Goal: Task Accomplishment & Management: Use online tool/utility

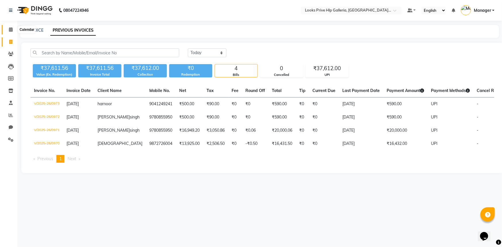
click at [9, 29] on icon at bounding box center [11, 29] width 4 height 4
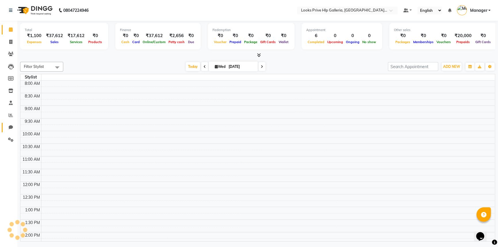
scroll to position [168, 0]
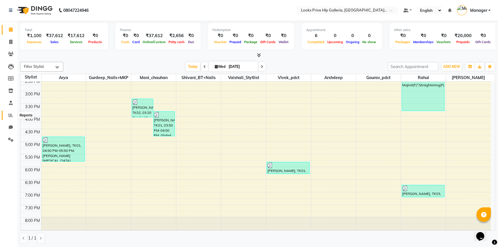
click at [9, 113] on icon at bounding box center [11, 115] width 4 height 4
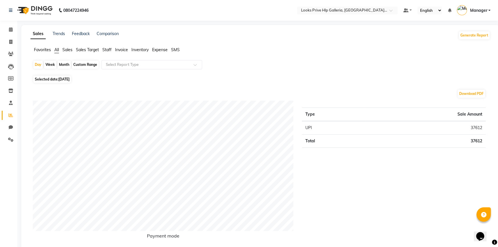
click at [465, 31] on div "Generate Report" at bounding box center [474, 35] width 32 height 9
click at [468, 33] on button "Generate Report" at bounding box center [474, 35] width 31 height 8
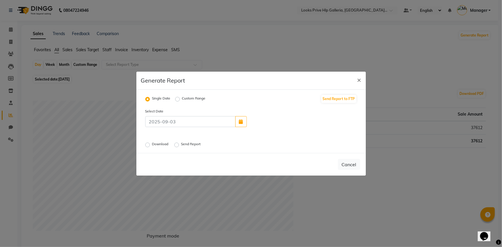
click at [172, 141] on div "Download Send Report" at bounding box center [214, 144] width 147 height 7
click at [181, 143] on label "Send Report" at bounding box center [191, 144] width 21 height 7
click at [178, 143] on input "Send Report" at bounding box center [177, 145] width 4 height 4
click at [356, 163] on button "Send" at bounding box center [351, 164] width 18 height 10
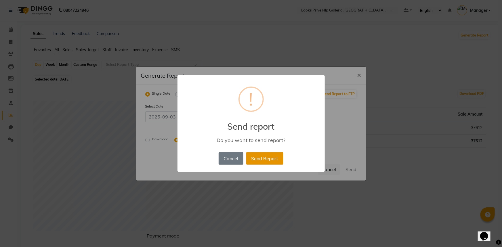
click at [272, 158] on button "Send Report" at bounding box center [264, 158] width 37 height 13
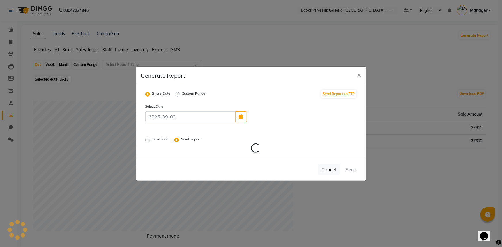
radio input "false"
